Goal: Transaction & Acquisition: Purchase product/service

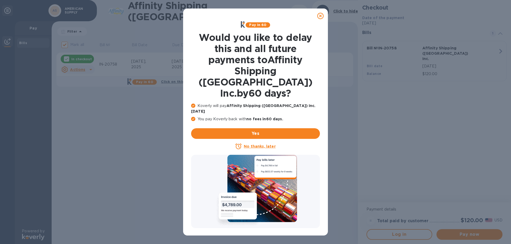
click at [258, 144] on u "No thanks, later" at bounding box center [260, 146] width 32 height 4
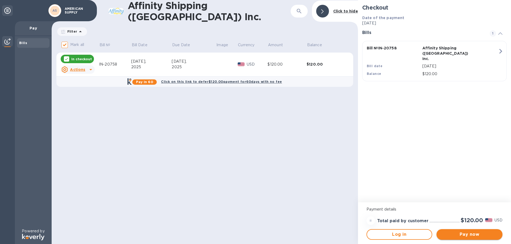
click at [472, 234] on span "Pay now" at bounding box center [469, 235] width 57 height 6
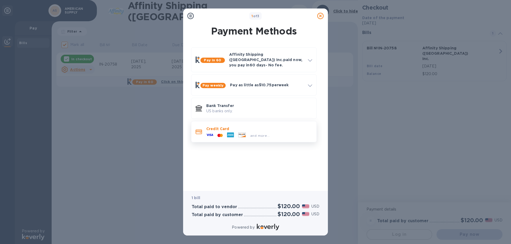
click at [210, 134] on icon at bounding box center [209, 135] width 7 height 2
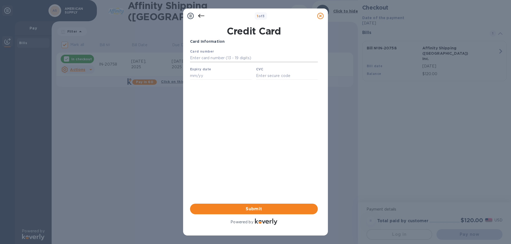
click at [205, 58] on input "text" at bounding box center [254, 58] width 128 height 8
type input "[CREDIT_CARD_NUMBER]"
click at [201, 76] on input "text" at bounding box center [221, 76] width 62 height 8
type input "03/30"
type input "847"
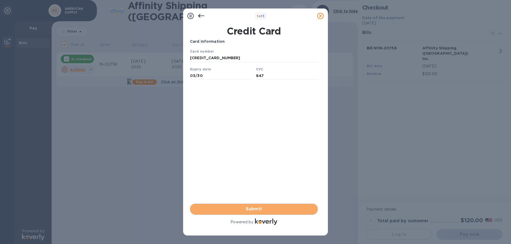
click at [262, 207] on span "Submit" at bounding box center [253, 209] width 119 height 6
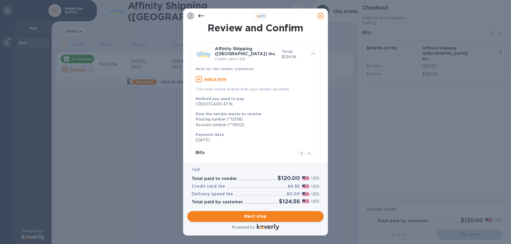
click at [258, 216] on span "Next step" at bounding box center [256, 217] width 128 height 6
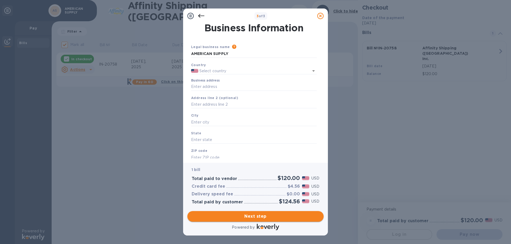
type input "[GEOGRAPHIC_DATA]"
click at [207, 87] on input "Business address" at bounding box center [254, 87] width 126 height 8
type input "[STREET_ADDRESS]"
type input "Ocala"
type input "FL"
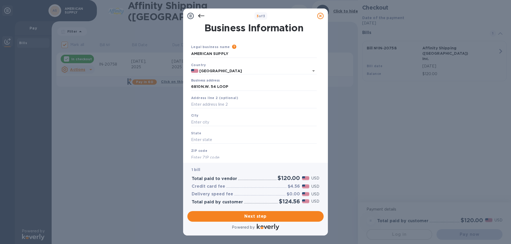
type input "34482"
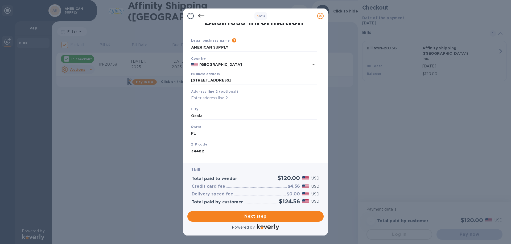
scroll to position [16, 0]
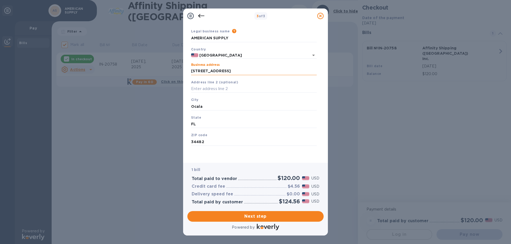
click at [248, 69] on input "[STREET_ADDRESS]" at bounding box center [254, 71] width 126 height 8
type input "6"
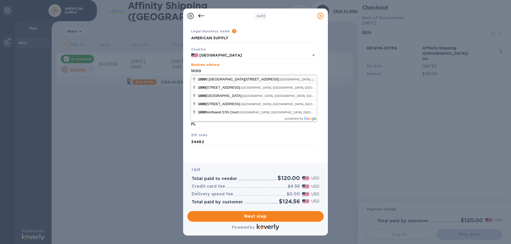
type input "[STREET_ADDRESS] "A""
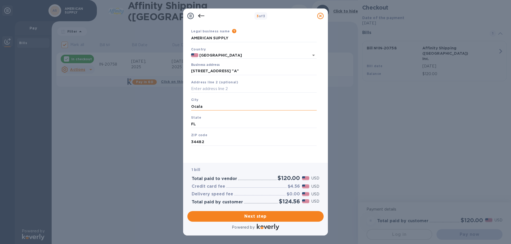
click at [213, 108] on input "Ocala" at bounding box center [254, 107] width 126 height 8
drag, startPoint x: 213, startPoint y: 108, endPoint x: 170, endPoint y: 103, distance: 43.6
click at [170, 103] on div "3 of 3 Business Information Legal business name Please provide the legal name t…" at bounding box center [255, 122] width 511 height 244
type input "[MEDICAL_DATA]"
type input "33178"
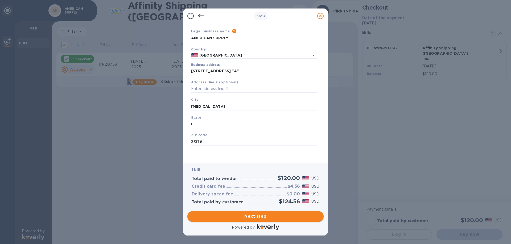
click at [239, 219] on span "Next step" at bounding box center [256, 217] width 128 height 6
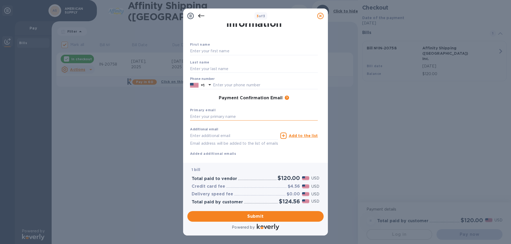
click at [197, 115] on input "text" at bounding box center [254, 117] width 128 height 8
type input "[PERSON_NAME][EMAIL_ADDRESS][DOMAIN_NAME]"
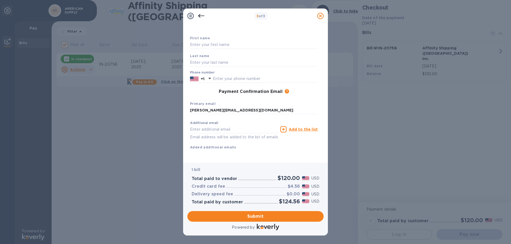
scroll to position [28, 0]
click at [321, 151] on div "Payment Contact Information First name Last name Phone number +1 Payment Confir…" at bounding box center [255, 90] width 136 height 135
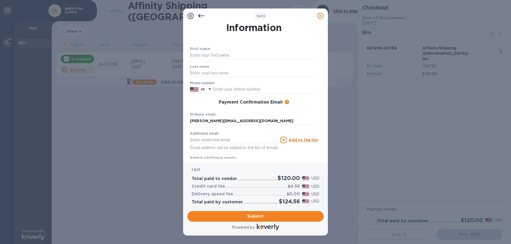
scroll to position [0, 0]
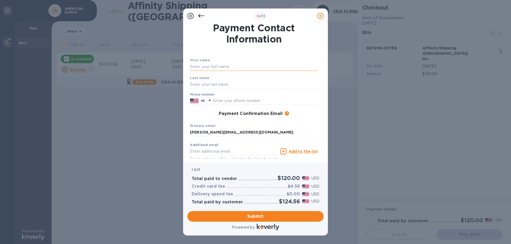
click at [199, 66] on input "text" at bounding box center [254, 67] width 128 height 8
type input "Wadid"
type input "[PERSON_NAME]"
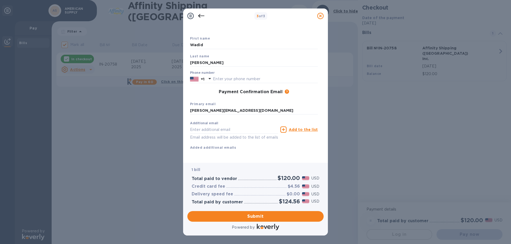
scroll to position [28, 0]
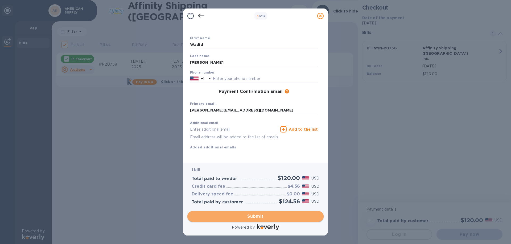
click at [233, 217] on span "Submit" at bounding box center [256, 217] width 128 height 6
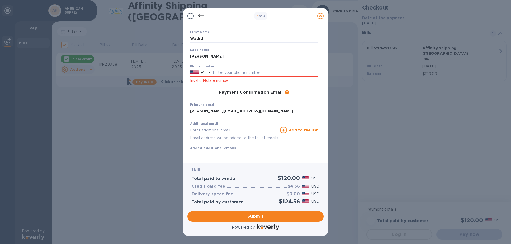
click at [250, 67] on div "Phone number +1 Invalid Mobile number" at bounding box center [254, 74] width 128 height 19
click at [245, 72] on input "text" at bounding box center [265, 73] width 105 height 8
type input "7862089941"
type input "[EMAIL_ADDRESS][DOMAIN_NAME]"
click at [233, 216] on span "Submit" at bounding box center [256, 217] width 128 height 6
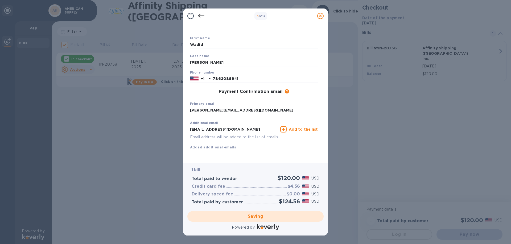
checkbox input "false"
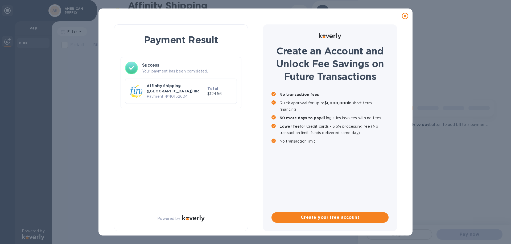
scroll to position [0, 0]
